Goal: Transaction & Acquisition: Purchase product/service

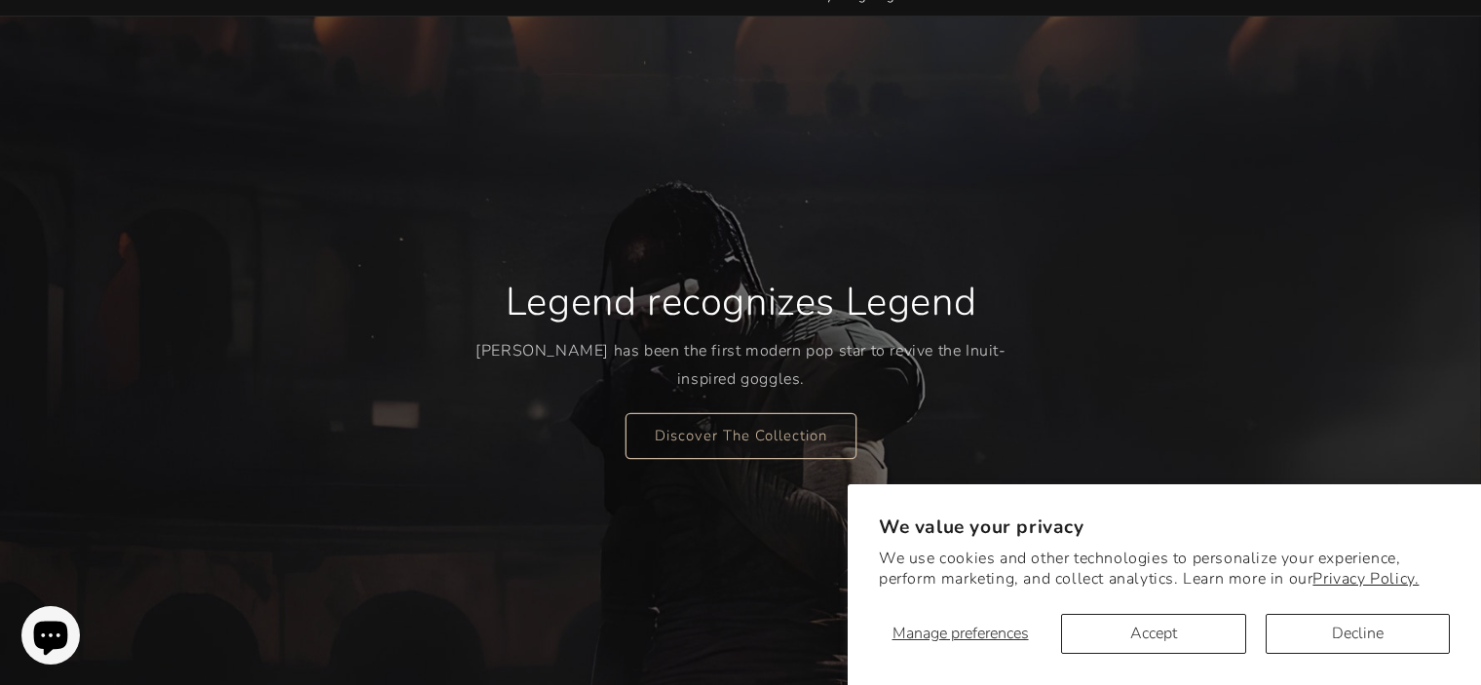
scroll to position [195, 0]
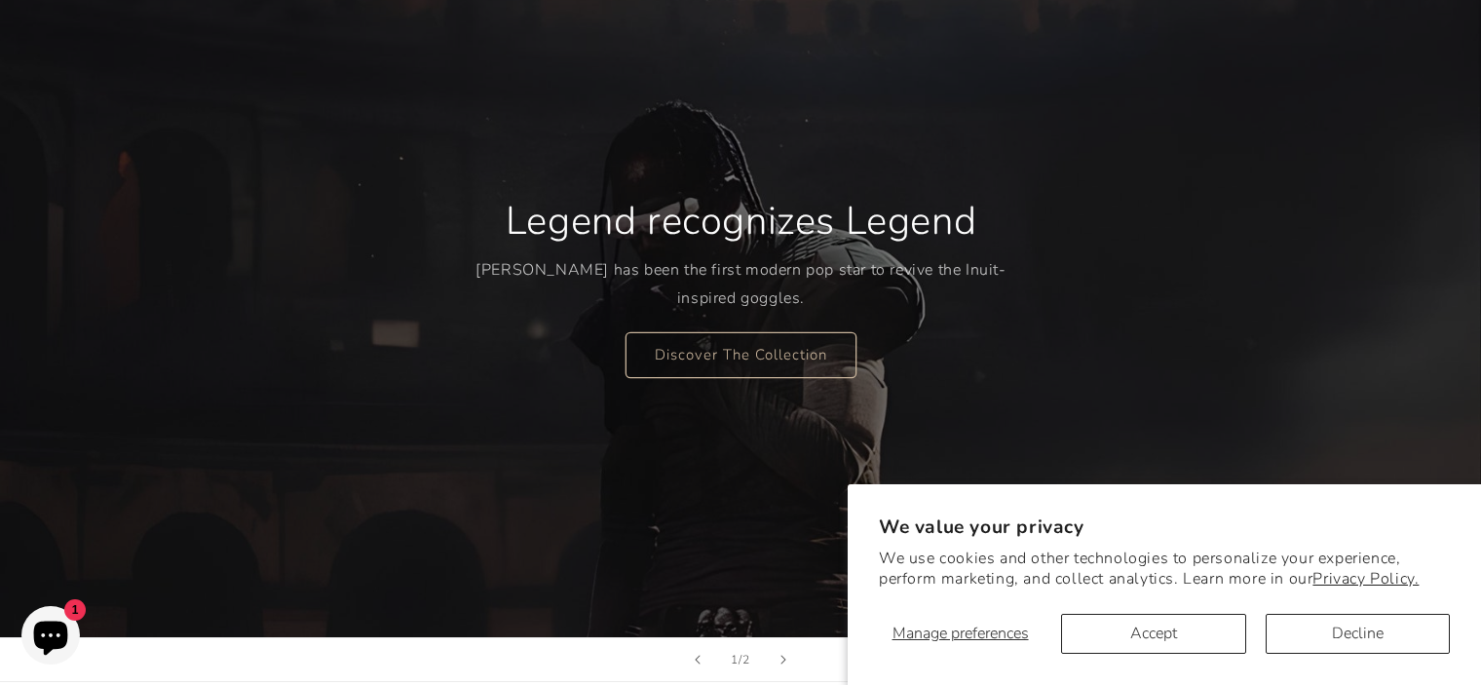
drag, startPoint x: 667, startPoint y: 240, endPoint x: 988, endPoint y: 260, distance: 321.1
click at [988, 260] on div "Legend recognizes Legend [PERSON_NAME] has been the first modern pop star to re…" at bounding box center [740, 287] width 531 height 260
click at [1042, 277] on div "Legend recognizes Legend [PERSON_NAME] has been the first modern pop star to re…" at bounding box center [740, 286] width 1169 height 701
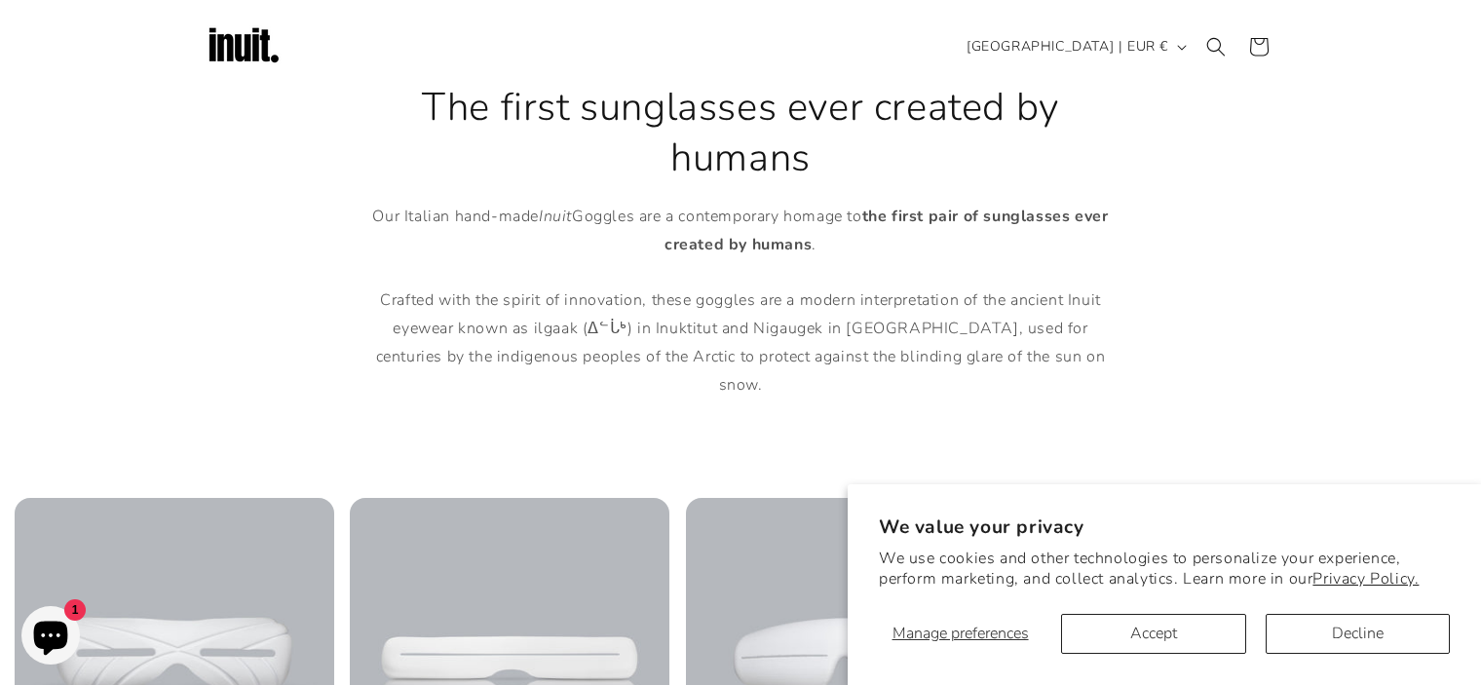
scroll to position [292, 0]
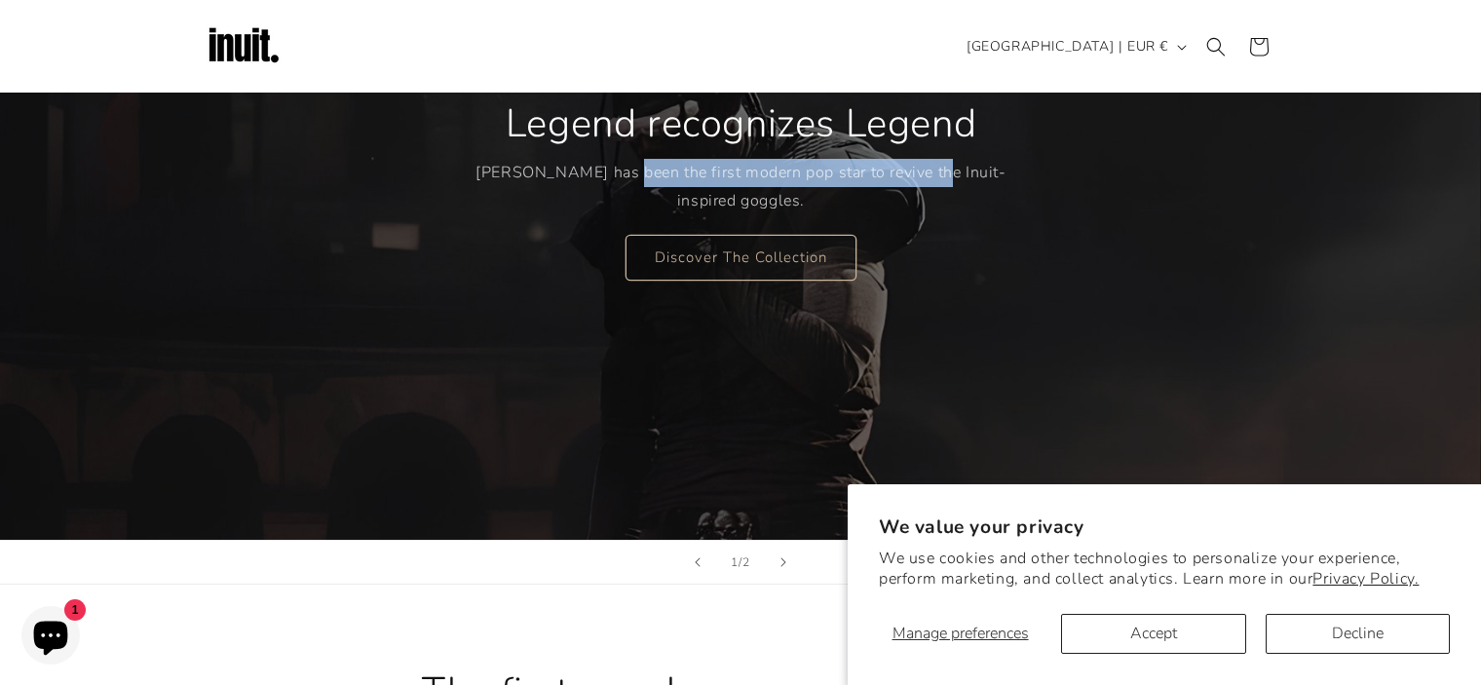
drag, startPoint x: 625, startPoint y: 164, endPoint x: 959, endPoint y: 172, distance: 334.2
click at [959, 172] on p "[PERSON_NAME] has been the first modern pop star to revive the Inuit-inspired g…" at bounding box center [740, 187] width 531 height 56
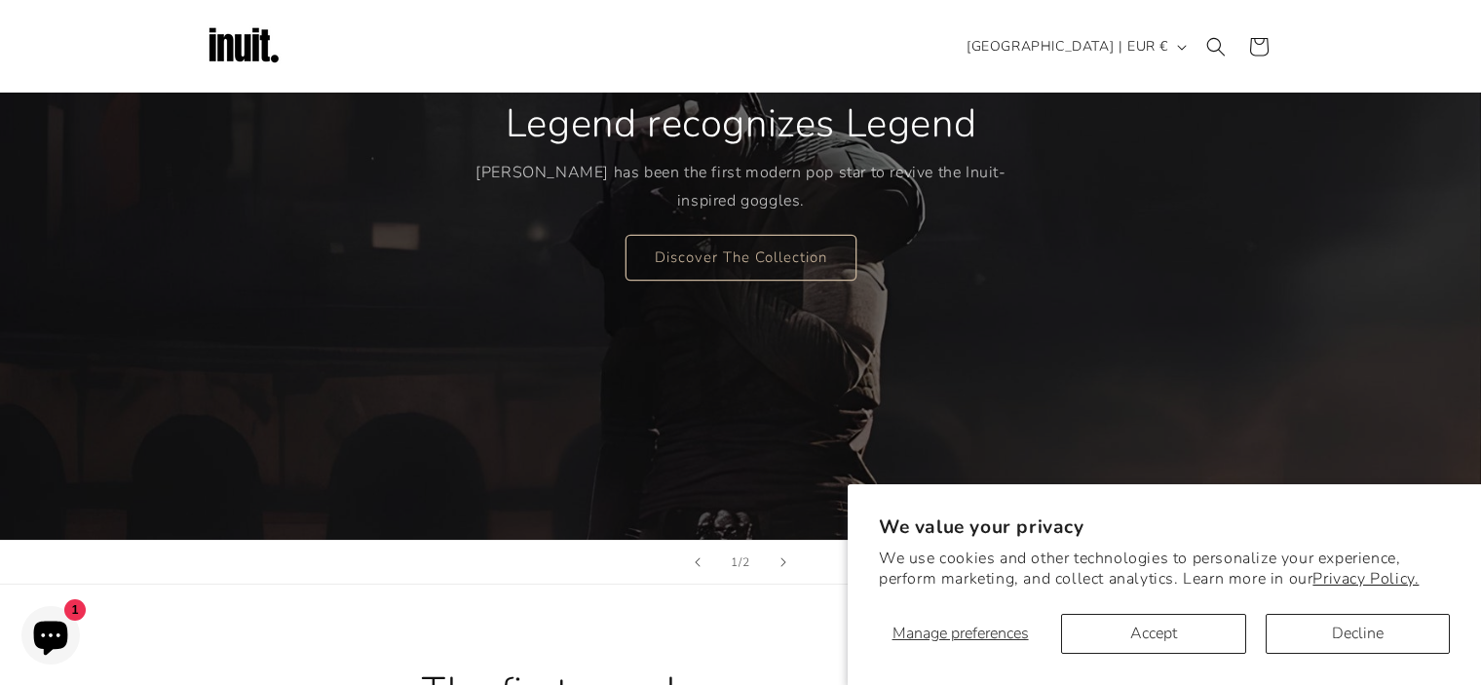
click at [966, 172] on p "[PERSON_NAME] has been the first modern pop star to revive the Inuit-inspired g…" at bounding box center [740, 187] width 531 height 56
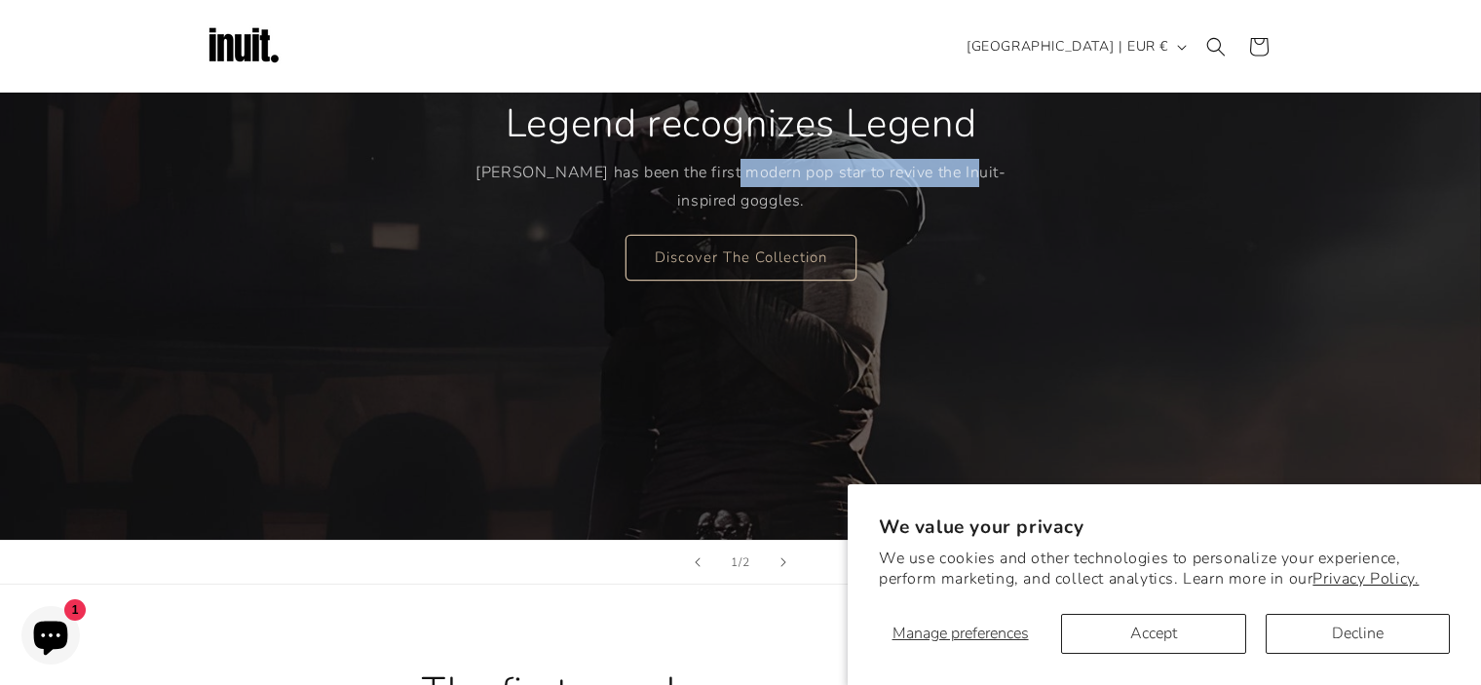
drag, startPoint x: 721, startPoint y: 175, endPoint x: 977, endPoint y: 172, distance: 256.2
click at [965, 168] on p "[PERSON_NAME] has been the first modern pop star to revive the Inuit-inspired g…" at bounding box center [740, 187] width 531 height 56
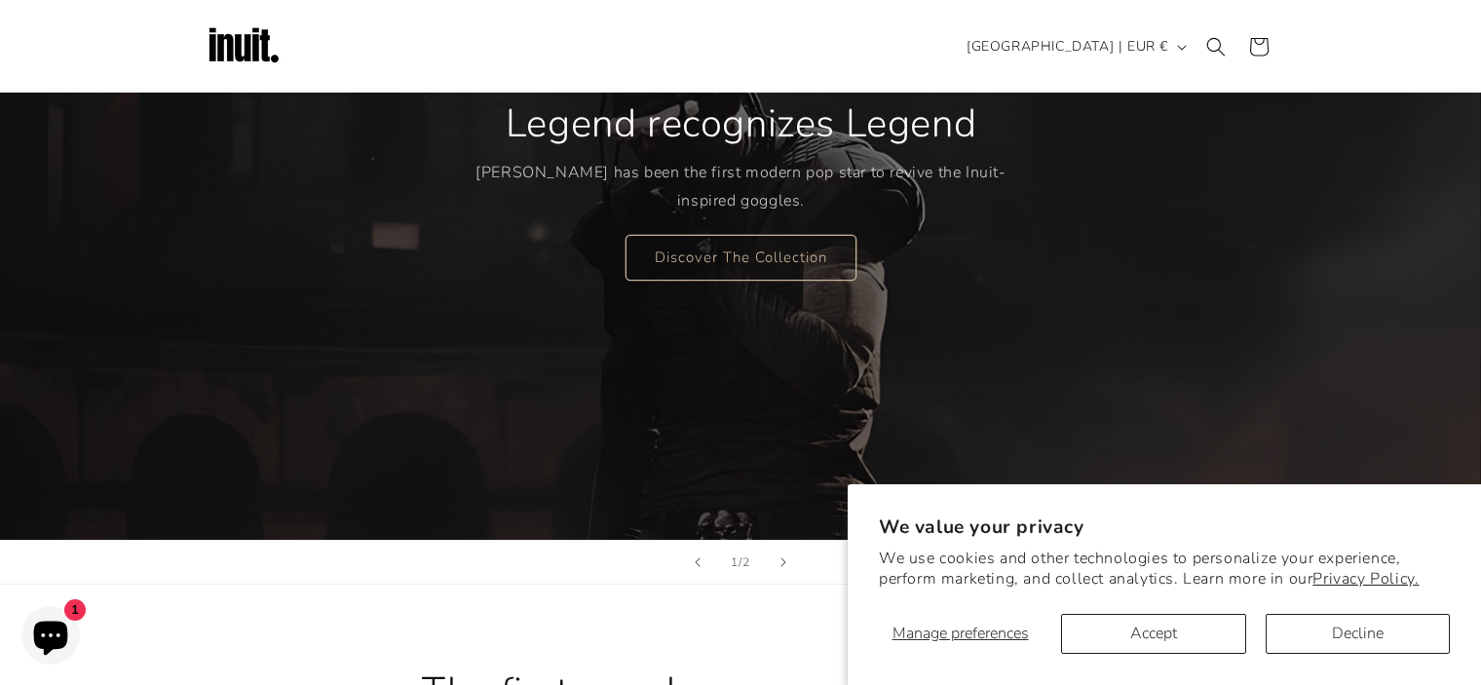
click at [978, 179] on p "[PERSON_NAME] has been the first modern pop star to revive the Inuit-inspired g…" at bounding box center [740, 187] width 531 height 56
drag, startPoint x: 685, startPoint y: 197, endPoint x: 825, endPoint y: 194, distance: 140.3
click at [812, 194] on p "[PERSON_NAME] has been the first modern pop star to revive the Inuit-inspired g…" at bounding box center [740, 187] width 531 height 56
click at [829, 198] on p "[PERSON_NAME] has been the first modern pop star to revive the Inuit-inspired g…" at bounding box center [740, 187] width 531 height 56
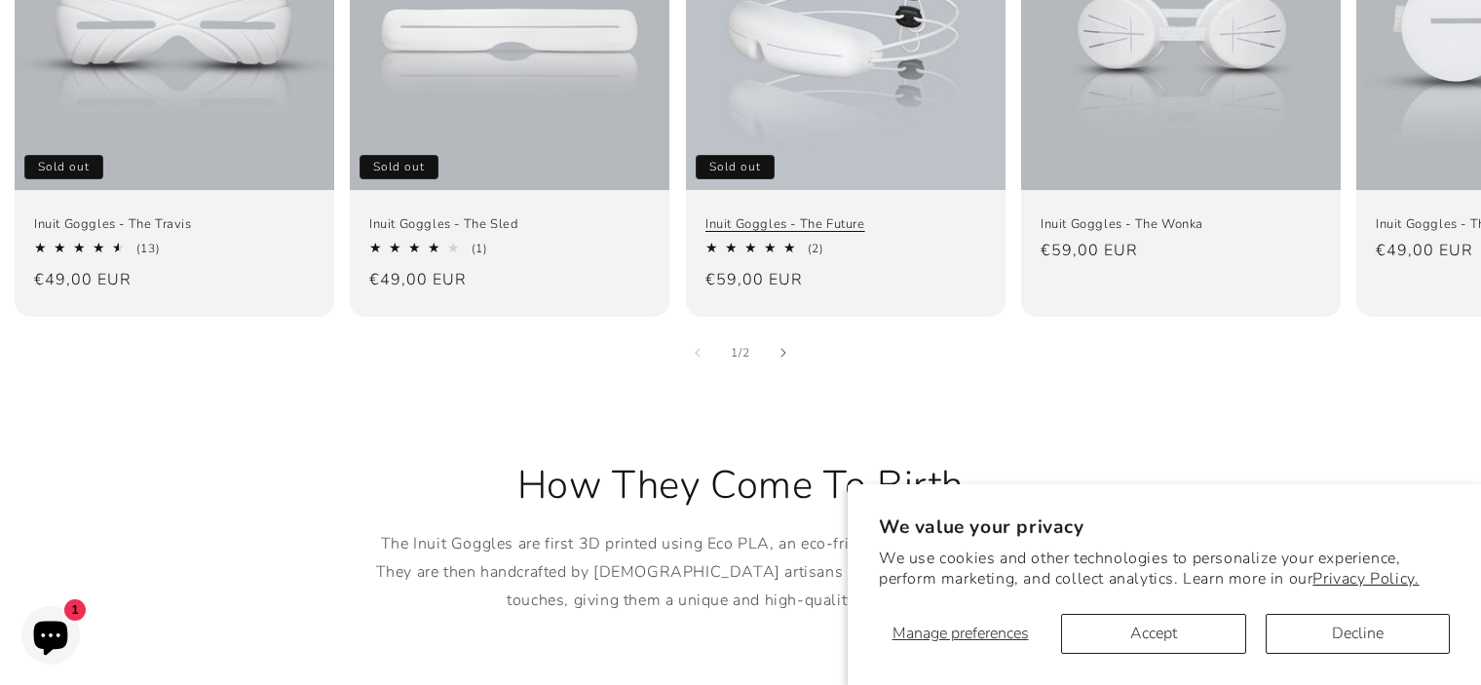
scroll to position [1558, 0]
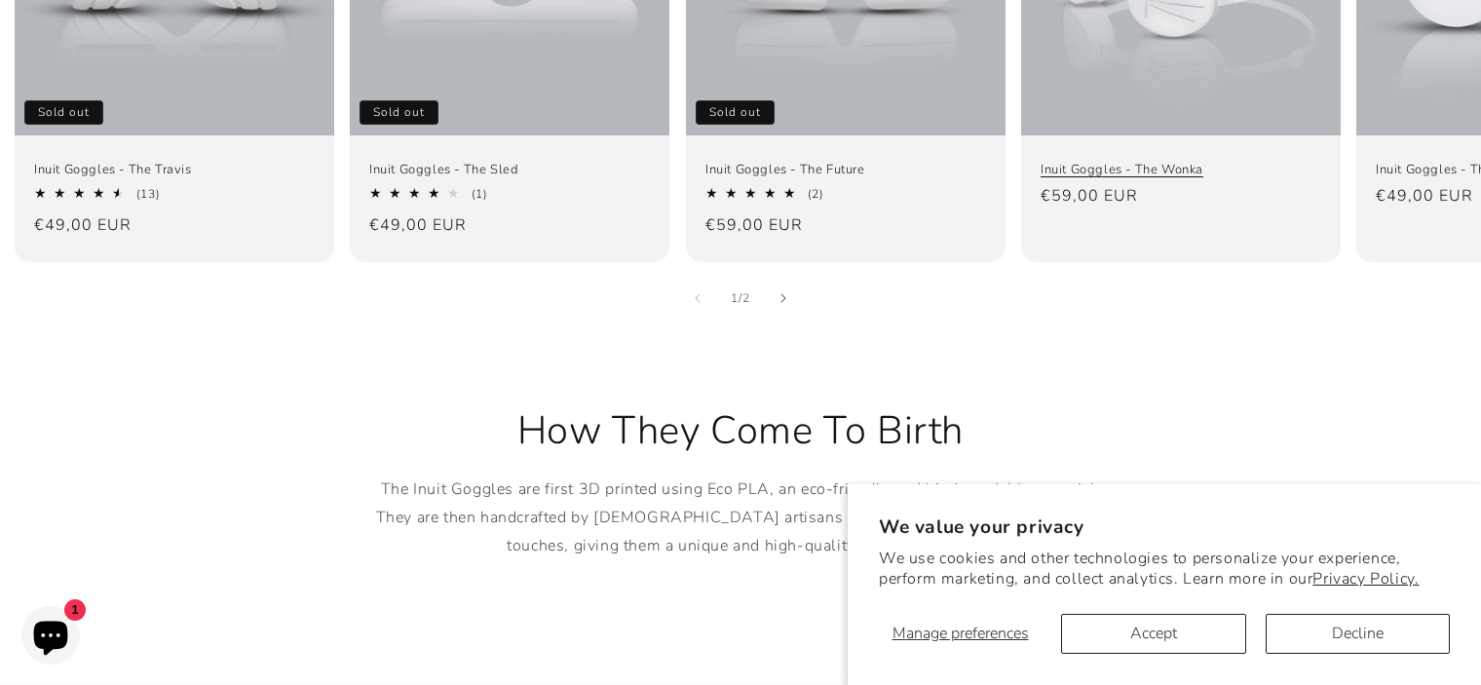
click at [1133, 162] on link "Inuit Goggles - The Wonka" at bounding box center [1180, 170] width 281 height 17
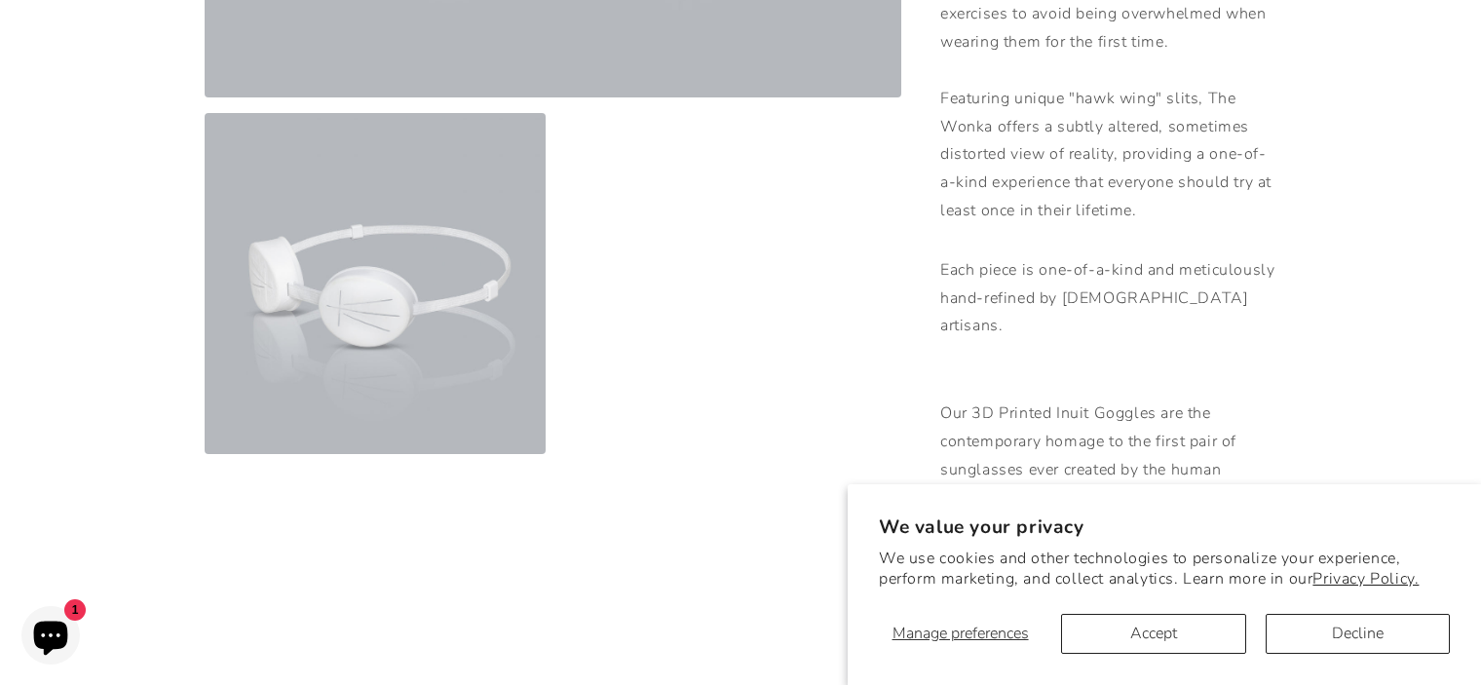
scroll to position [1071, 0]
